Goal: Check status: Check status

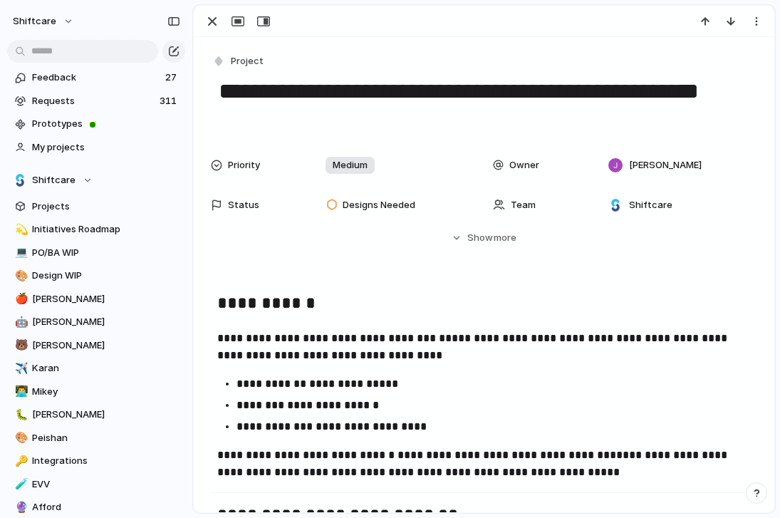
scroll to position [759, 0]
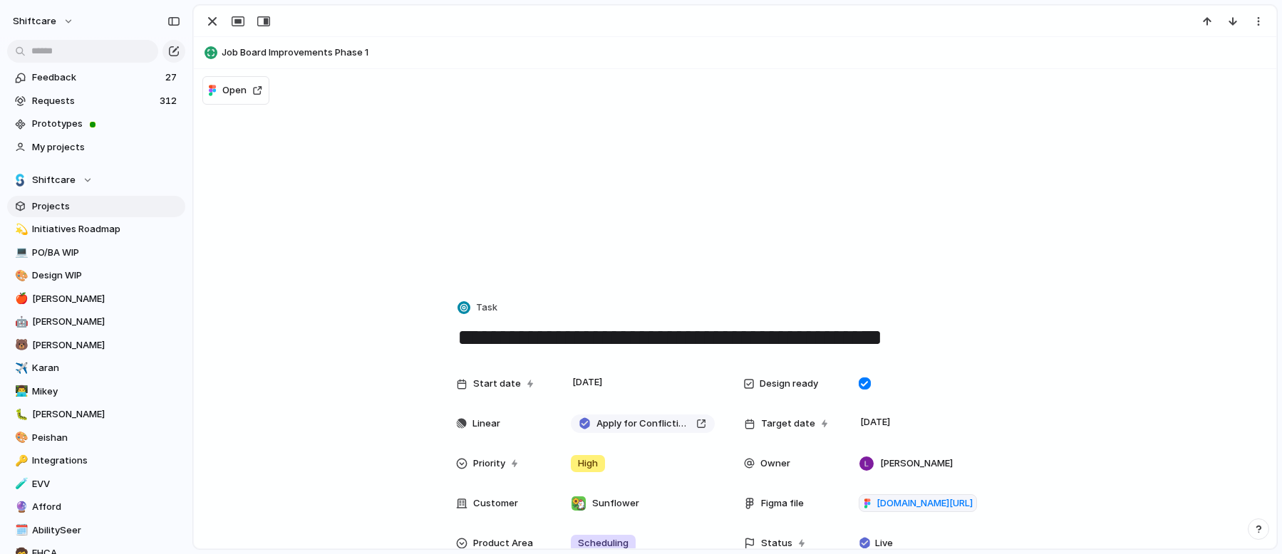
scroll to position [151, 0]
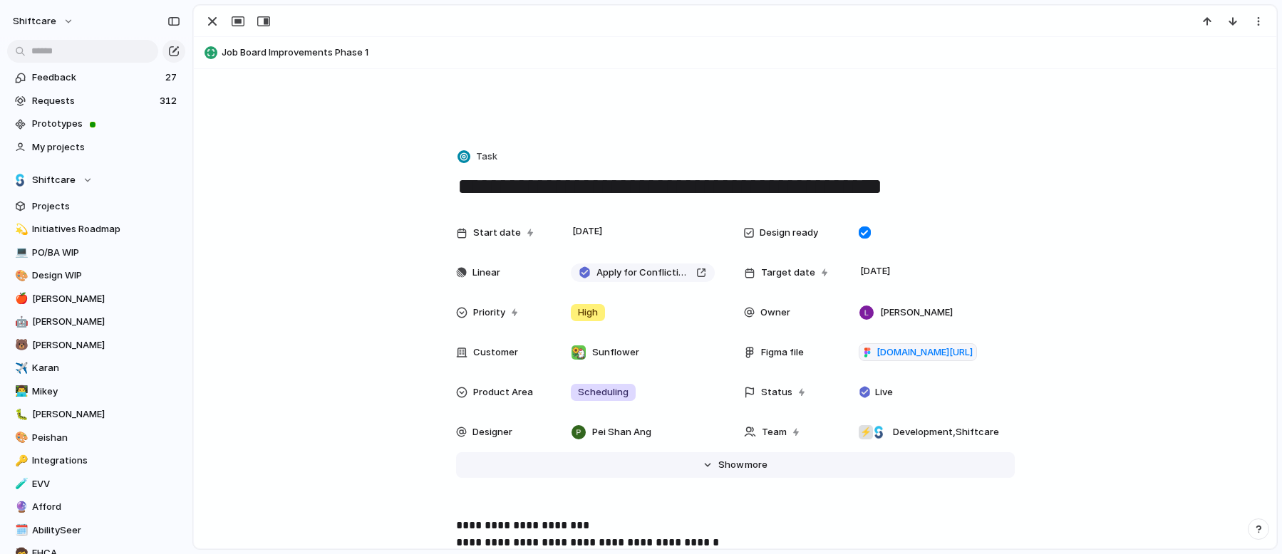
click at [725, 465] on span "Show" at bounding box center [731, 465] width 26 height 14
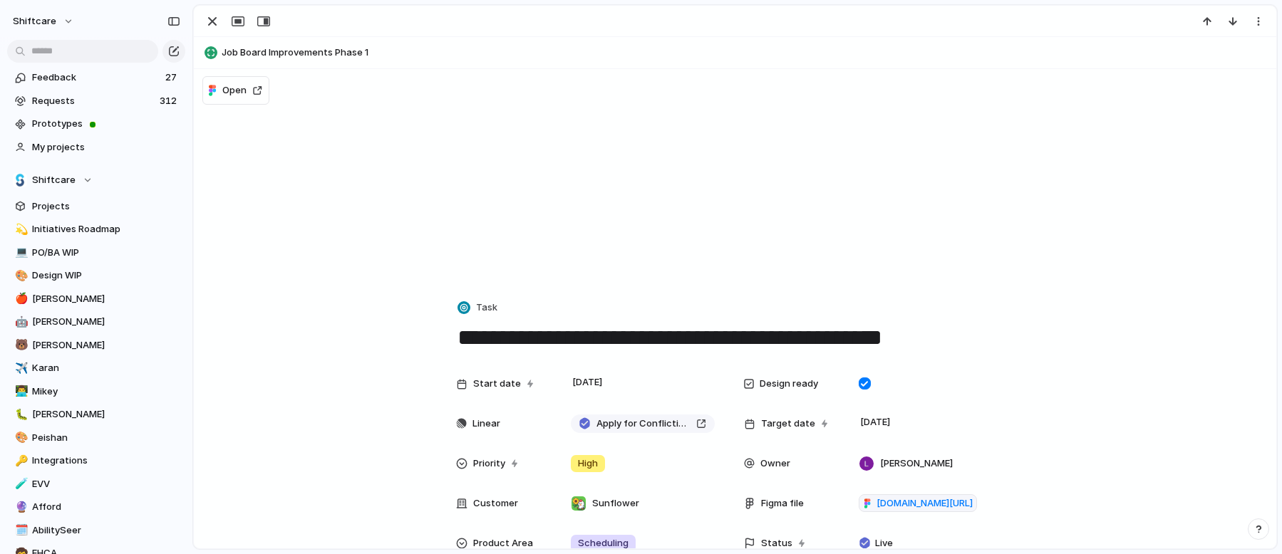
scroll to position [18, 0]
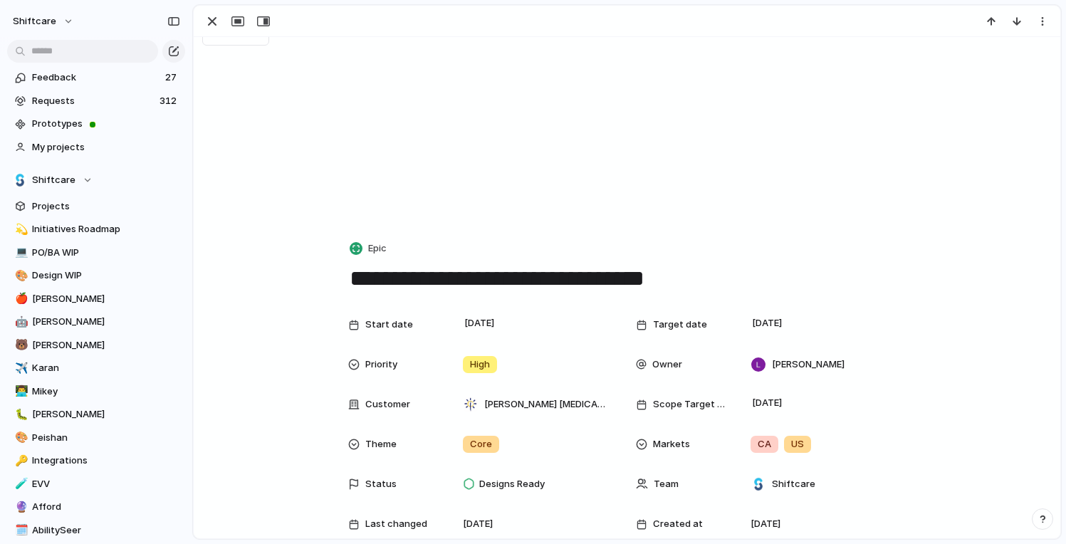
scroll to position [271, 0]
